Goal: Information Seeking & Learning: Learn about a topic

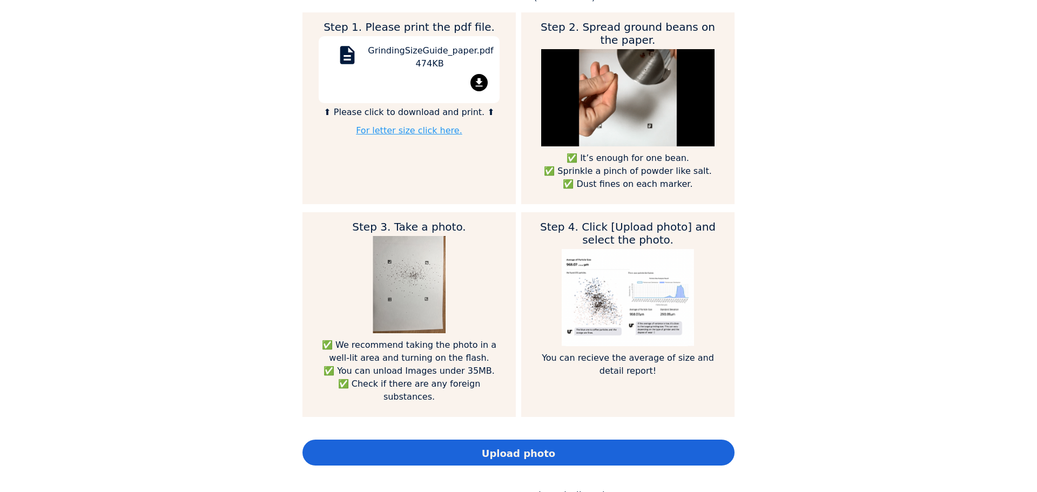
scroll to position [594, 0]
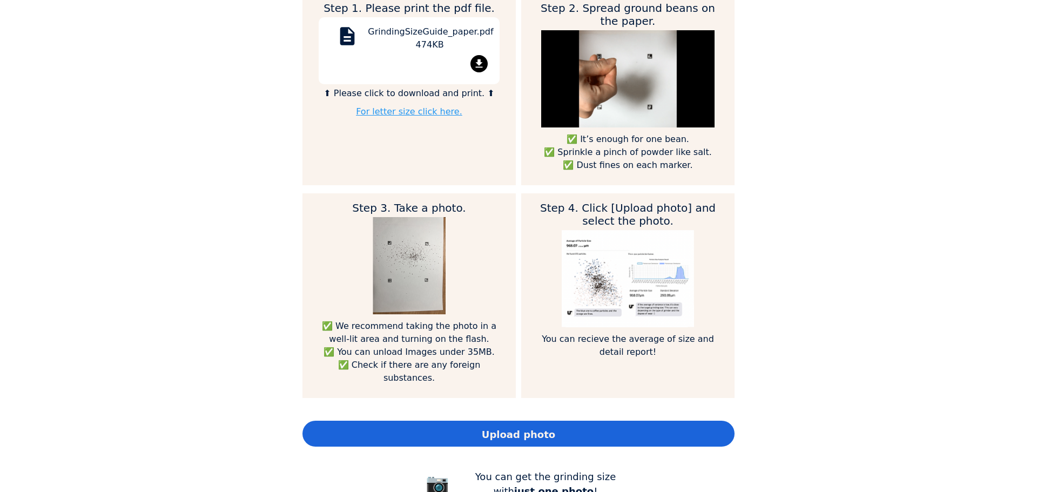
click at [601, 278] on img at bounding box center [628, 278] width 132 height 97
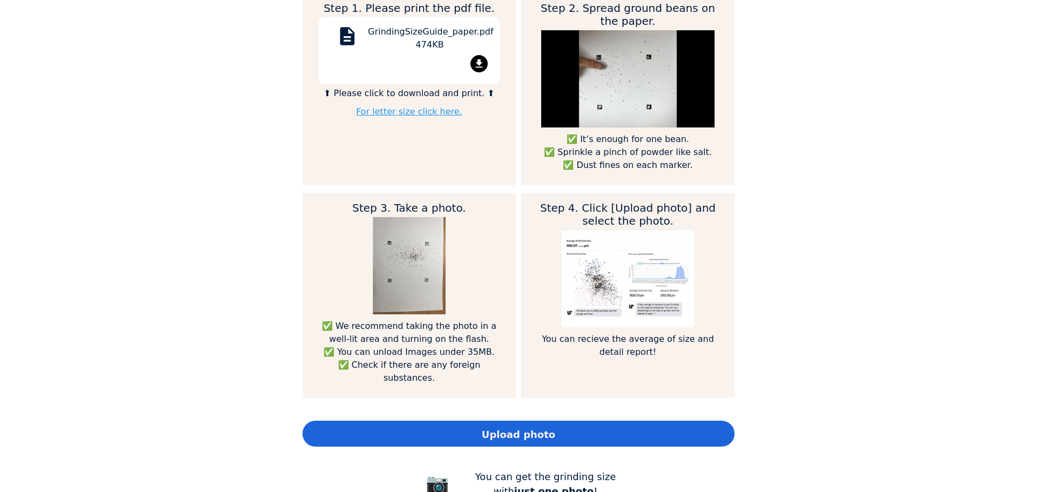
click at [604, 279] on img at bounding box center [628, 278] width 132 height 97
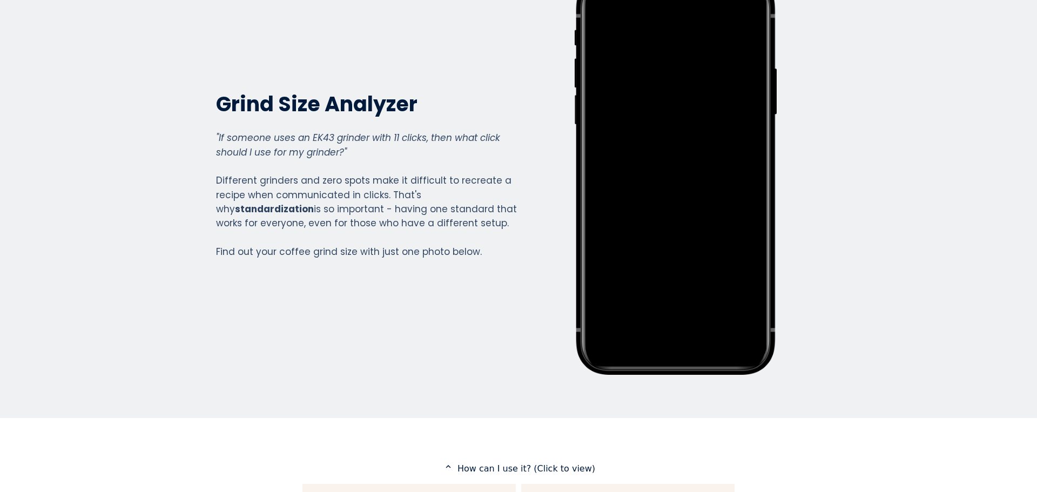
scroll to position [0, 0]
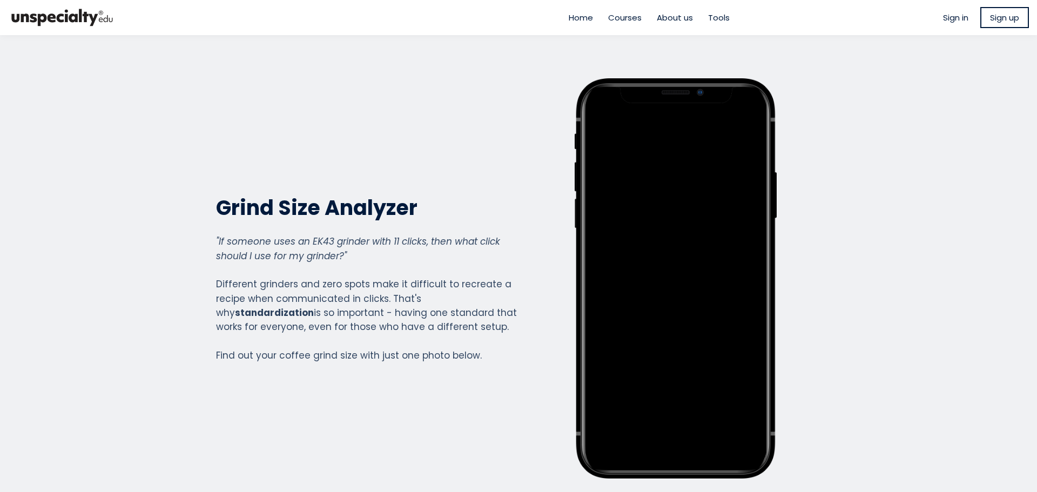
click at [1006, 18] on span "Sign up" at bounding box center [1004, 17] width 29 height 12
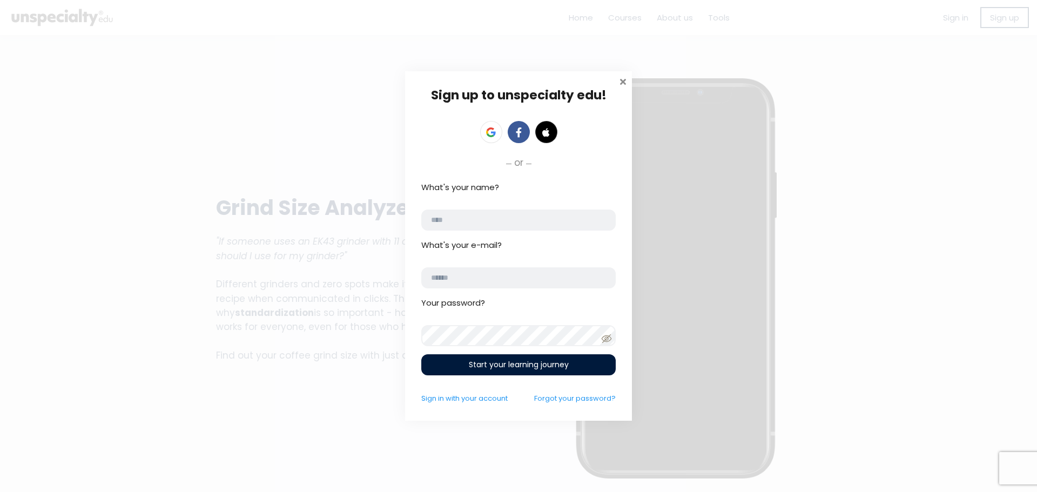
click at [627, 78] on span at bounding box center [622, 80] width 11 height 11
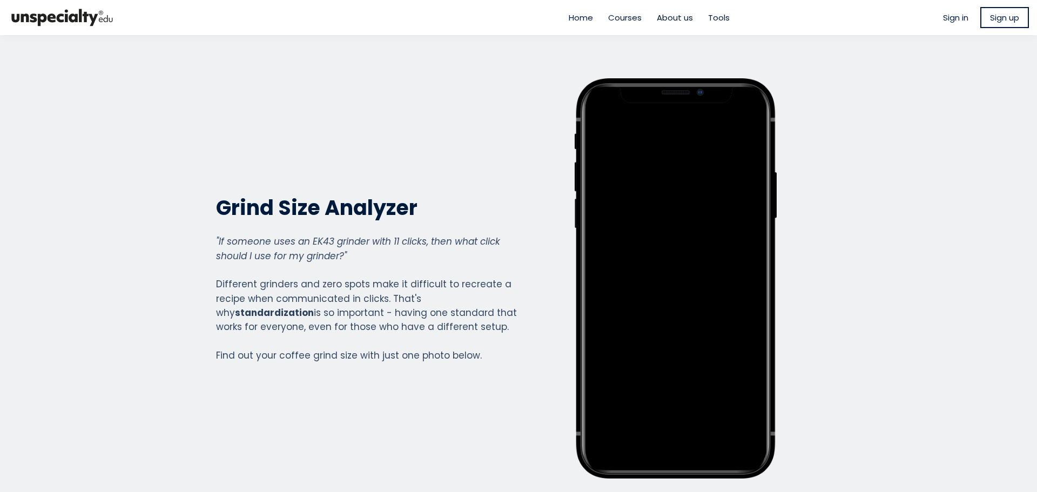
click at [615, 20] on span "Courses" at bounding box center [624, 17] width 33 height 12
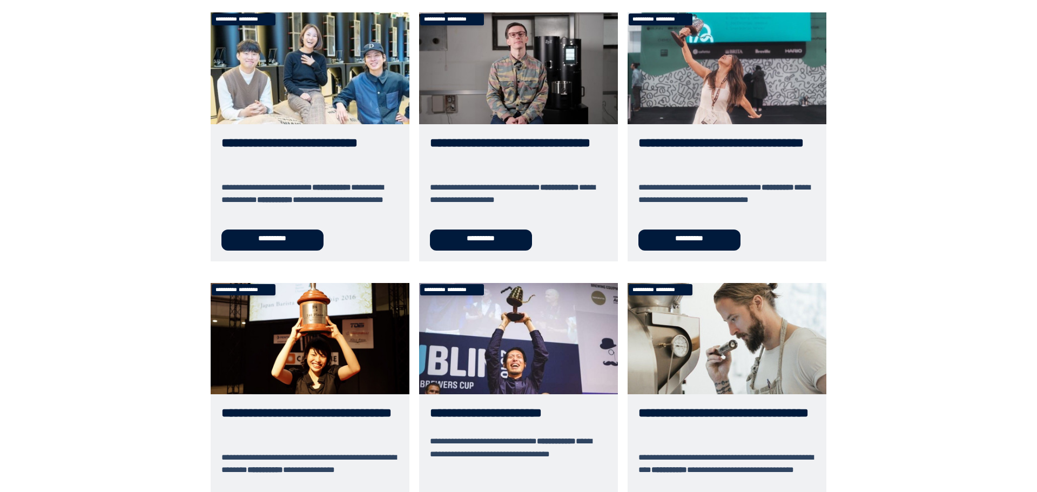
scroll to position [108, 0]
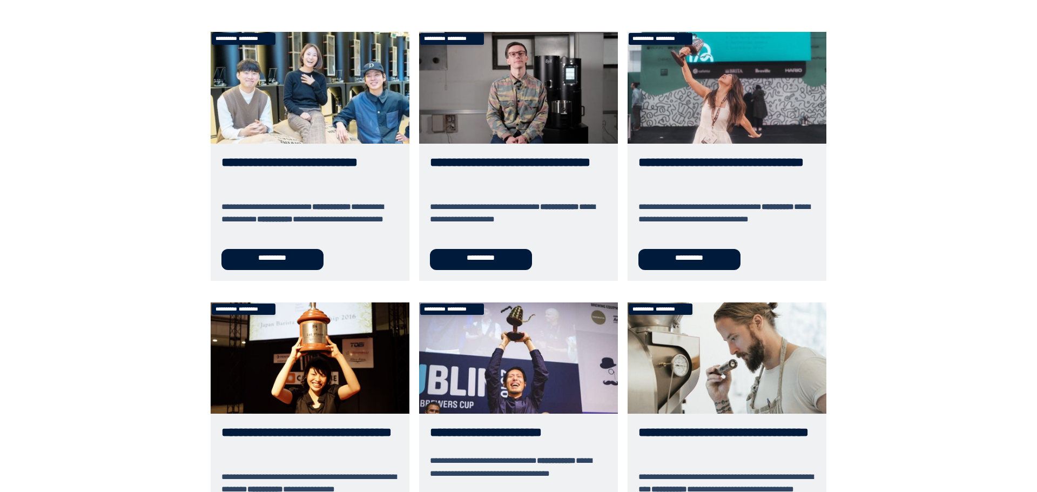
click at [312, 250] on link "**********" at bounding box center [310, 156] width 199 height 248
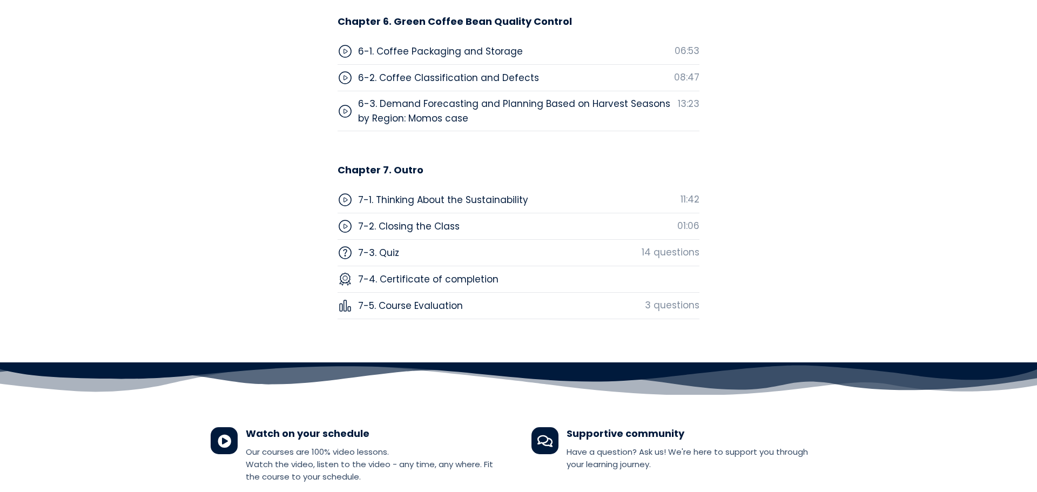
scroll to position [4427, 0]
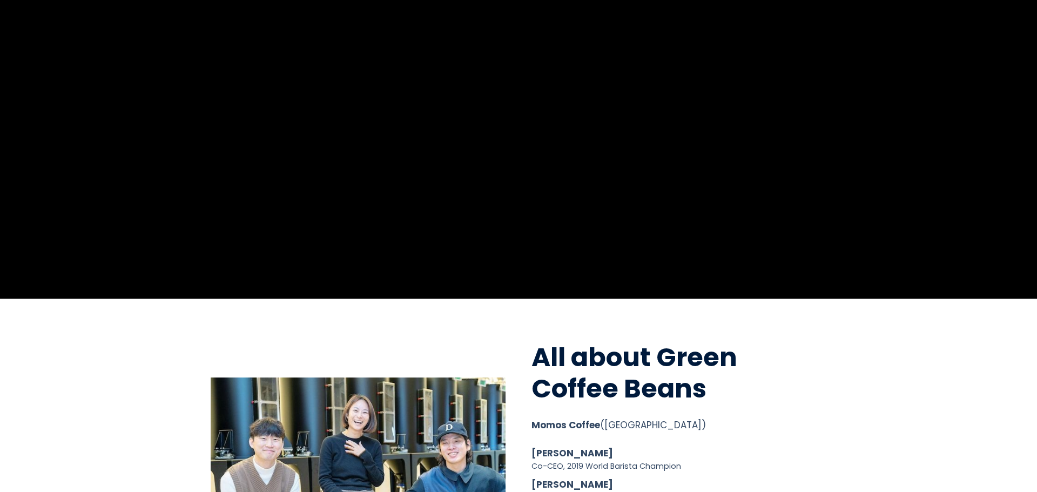
scroll to position [54, 0]
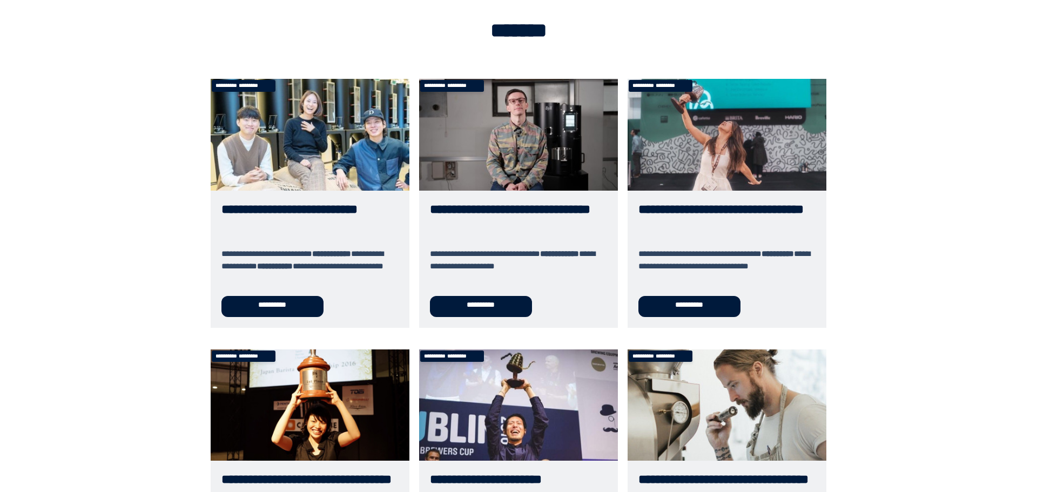
scroll to position [108, 0]
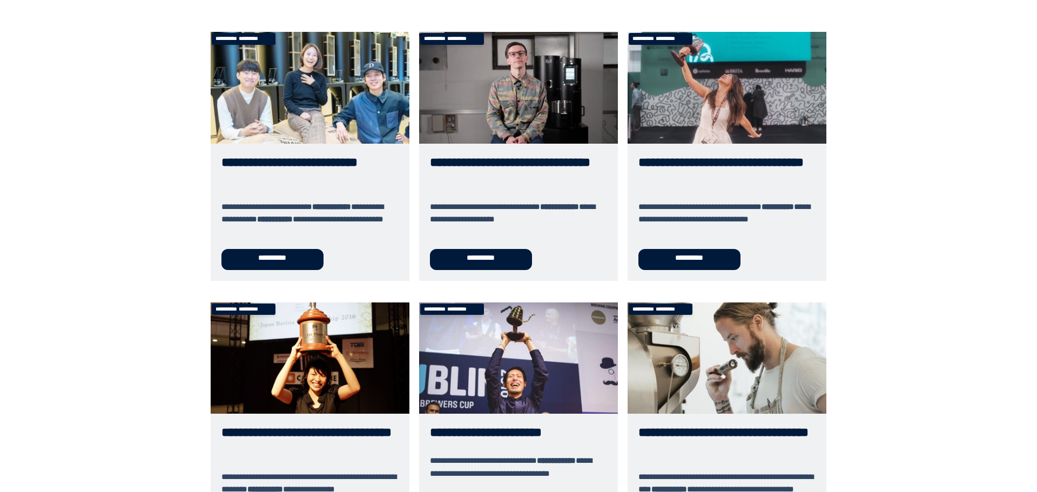
click at [486, 263] on link "**********" at bounding box center [518, 156] width 199 height 248
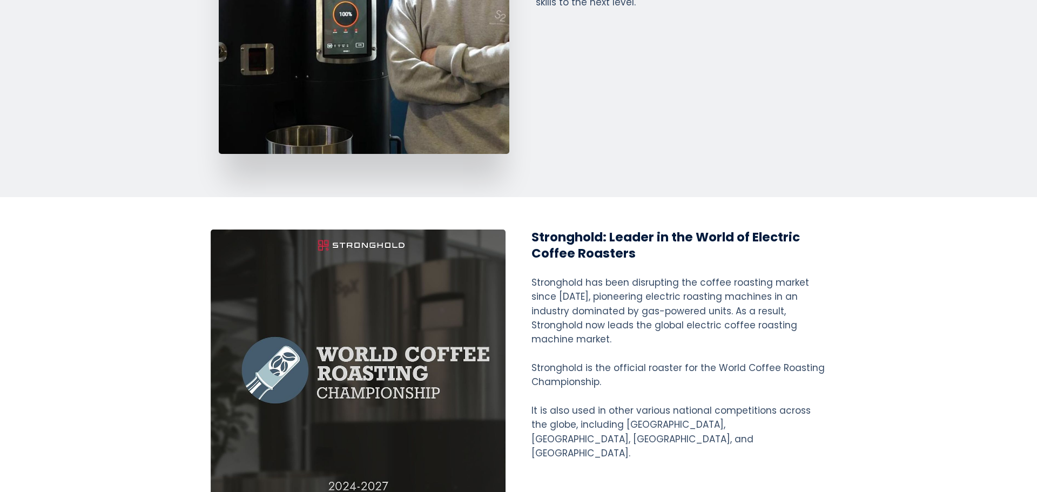
scroll to position [2160, 0]
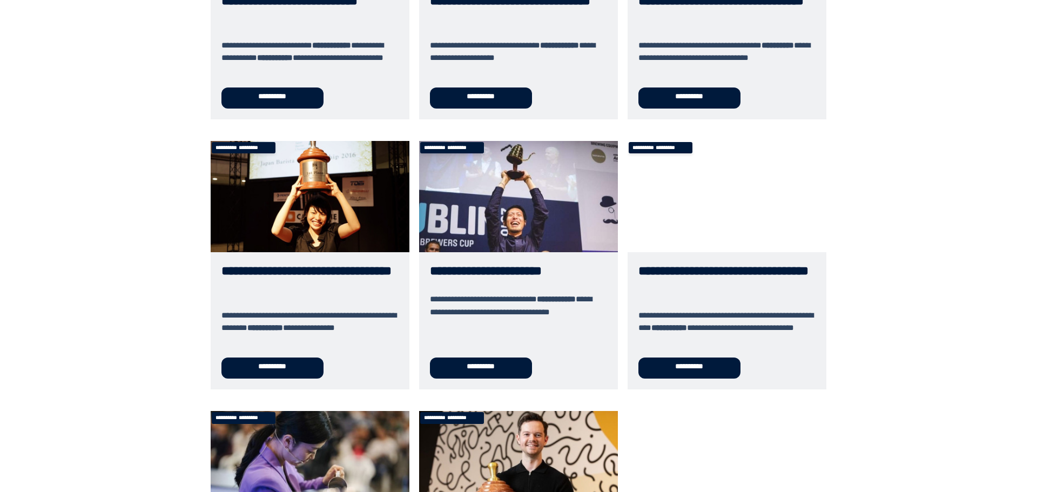
scroll to position [270, 0]
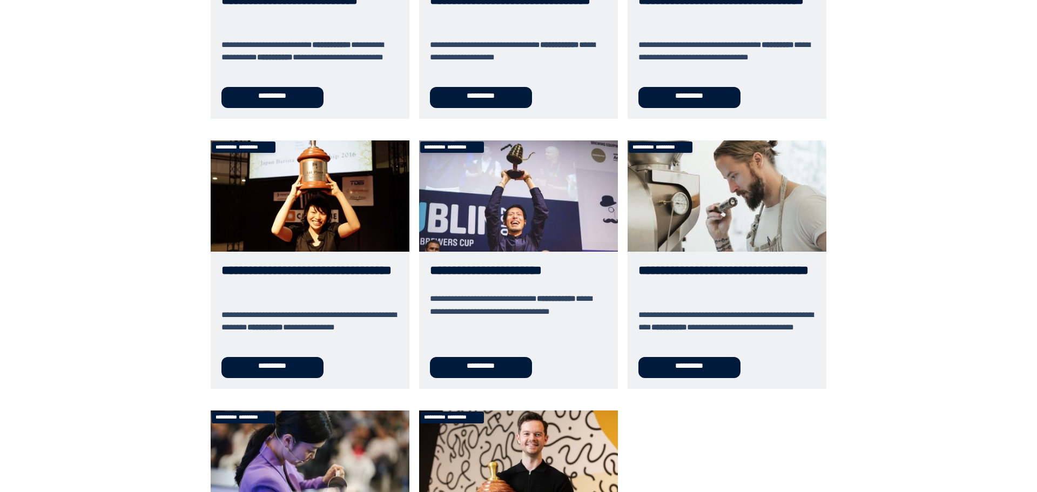
click at [699, 374] on link "**********" at bounding box center [726, 264] width 199 height 248
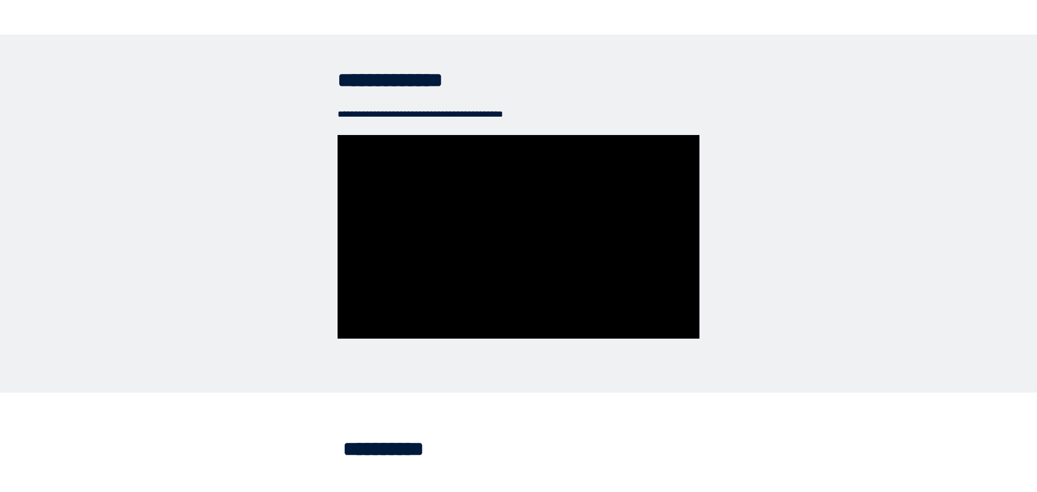
scroll to position [2484, 0]
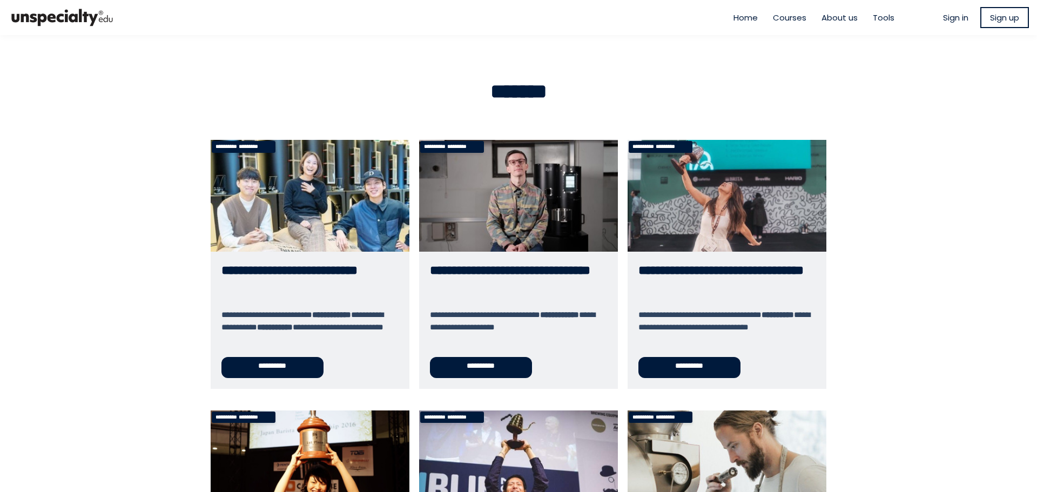
click at [738, 19] on span "Home" at bounding box center [745, 17] width 24 height 12
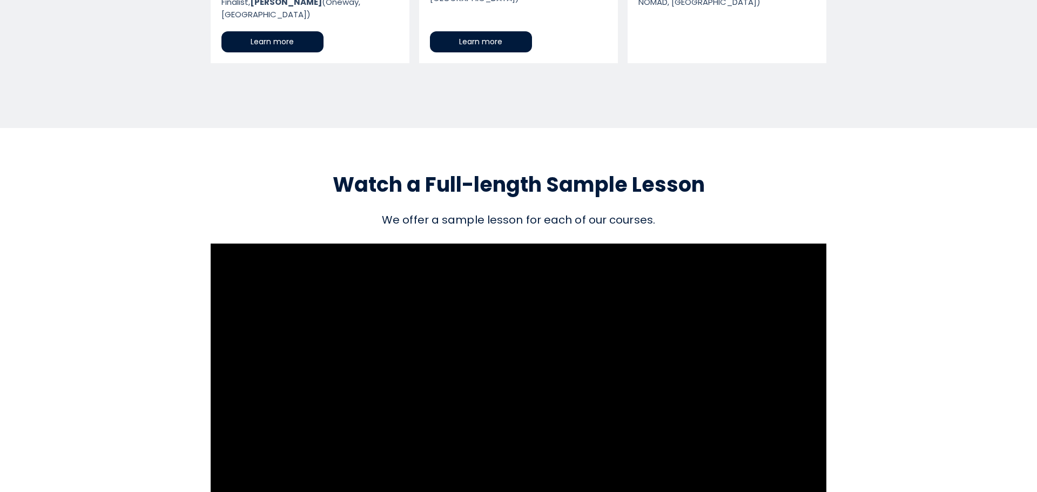
scroll to position [1512, 0]
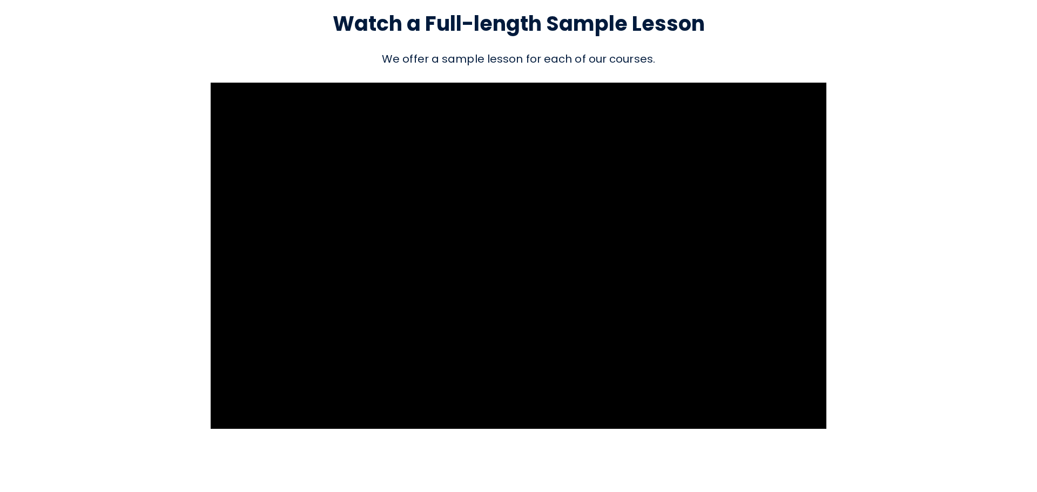
click at [965, 146] on section "Watch a Full-length Sample Lesson We offer a sample lesson for each of our cour…" at bounding box center [518, 219] width 1037 height 505
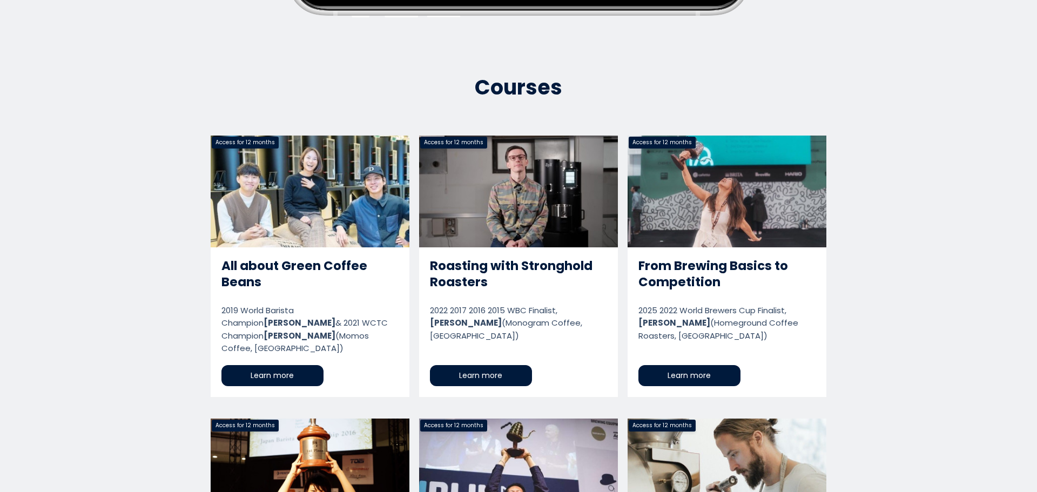
scroll to position [0, 0]
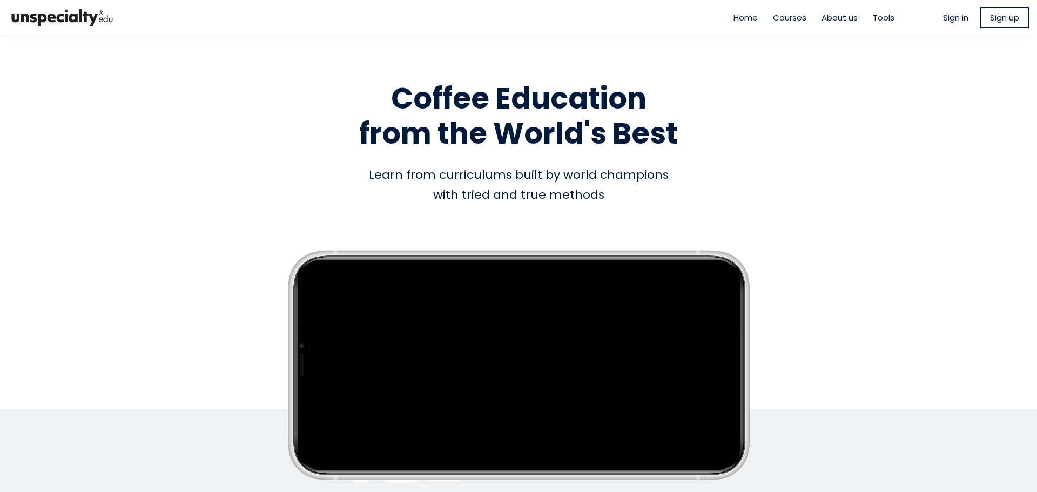
click at [872, 13] on span "Tools" at bounding box center [883, 17] width 22 height 12
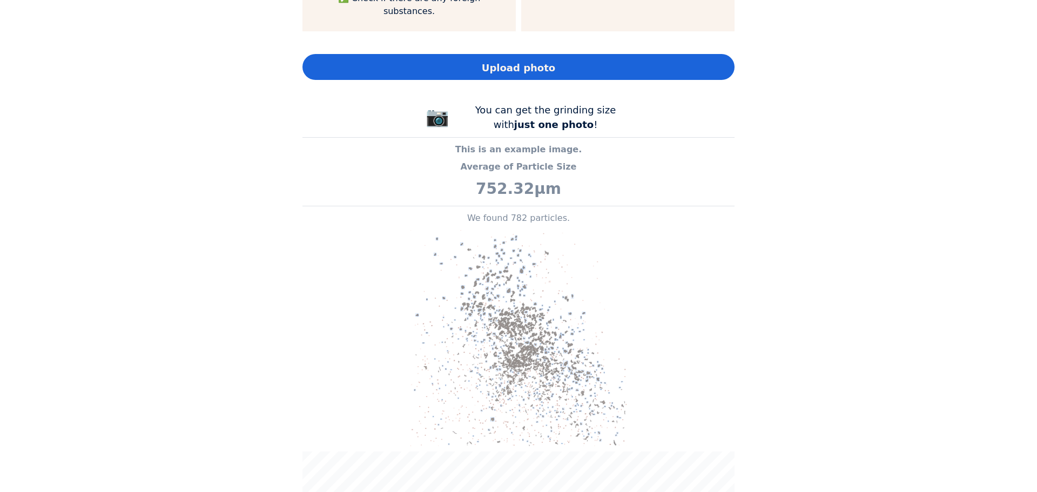
scroll to position [1026, 0]
